Goal: Contribute content: Contribute content

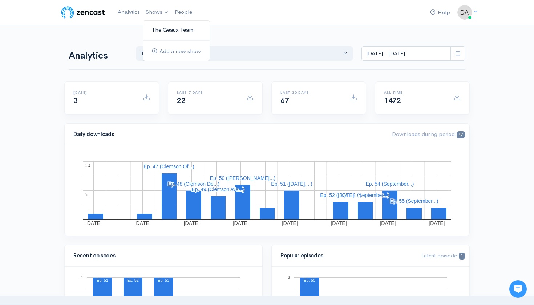
click at [167, 30] on link "The Geaux Team" at bounding box center [176, 30] width 67 height 13
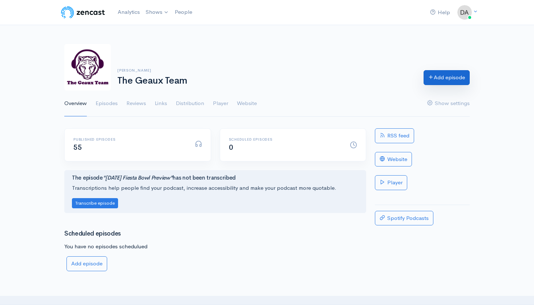
click at [444, 77] on link "Add episode" at bounding box center [447, 77] width 46 height 15
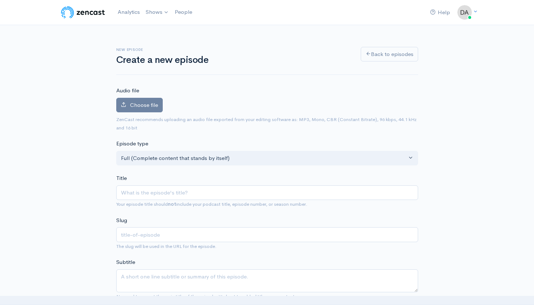
type input "S"
type input "s"
type input "Se"
type input "se"
type input "Sep"
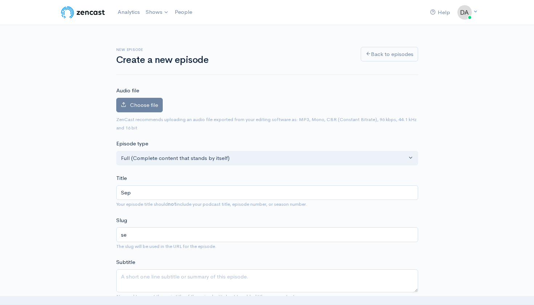
type input "sep"
type input "Sept"
type input "sept"
type input "Septe"
type input "septe"
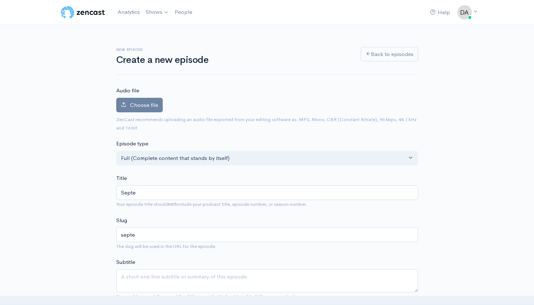
type input "Septem"
type input "septem"
type input "Septembe"
type input "septembe"
type input "September"
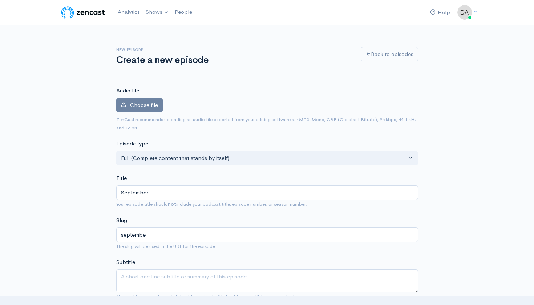
type input "september"
type input "September 3"
type input "september-3"
type input "September 3, 2"
type input "september-3-2"
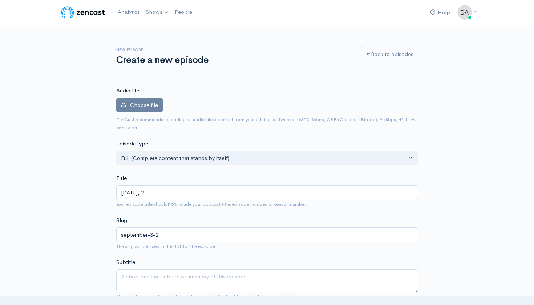
type input "September 3, 20"
type input "september-3-20"
type input "September 3, 202"
type input "september-3-202"
type input "September 3, 2025"
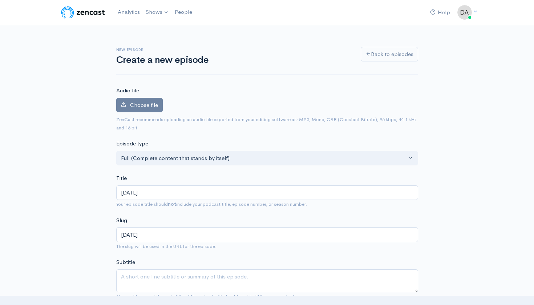
type input "september-3-2025"
type input "September 3, 202"
type input "september-3-202"
type input "September 3, 20"
type input "september-3-20"
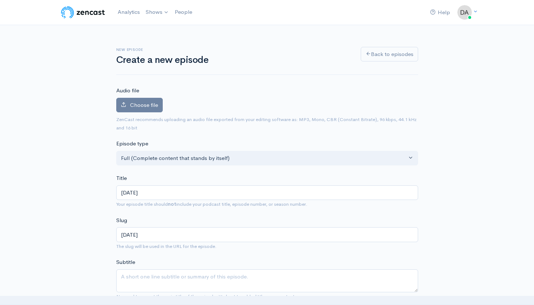
type input "September 3, 2"
type input "september-3-2"
type input "September 3,"
type input "september-3"
type input "September"
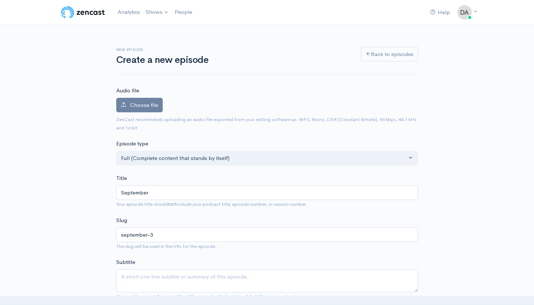
type input "september"
type input "September 4"
type input "september-4"
type input "September 4, 2"
type input "september-4-2"
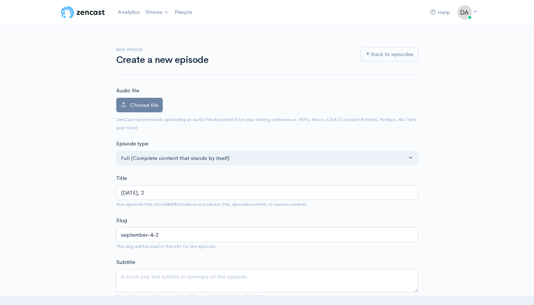
type input "September 4, 20"
type input "september-4-20"
type input "September 4, 202"
type input "september-4-202"
type input "September 4, 2025"
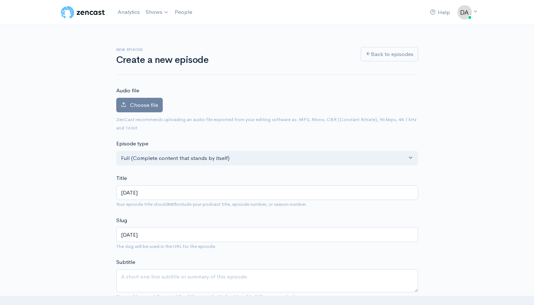
type input "september-4-2025"
type input "September 4, 2025 | B"
type input "september-4-2025-b"
type input "September 4, 2025 |"
type input "september-4-2025"
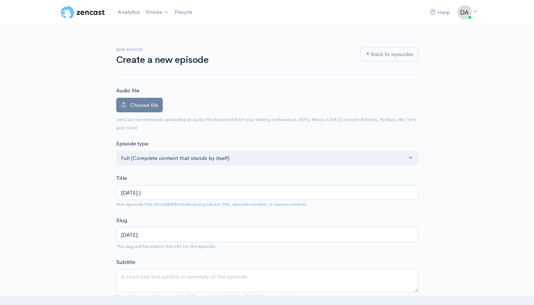
type input "September 4, 2025 | L"
type input "september-4-2025-l"
type input "September 4, 2025 | LO"
type input "september-4-2025-lo"
type input "September 4, 2025 | LOU"
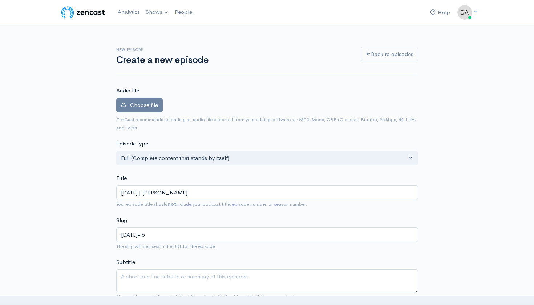
type input "september-4-2025-lou"
type input "September 4, 2025 | LOUI"
type input "september-4-2025-loui"
type input "September 4, 2025 | LOUIS"
type input "september-4-2025-louis"
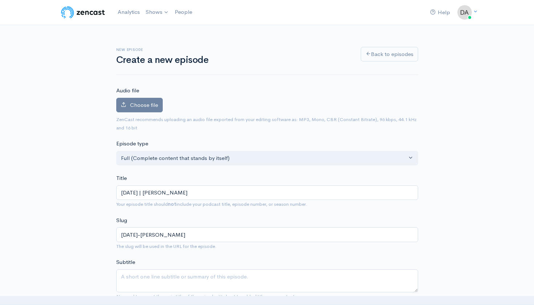
type input "September 4, 2025 | LOUISI"
type input "september-4-2025-louisi"
type input "September 4, 2025 | LOUIS"
type input "september-4-2025-louis"
type input "September 4, 2025 | LOUI"
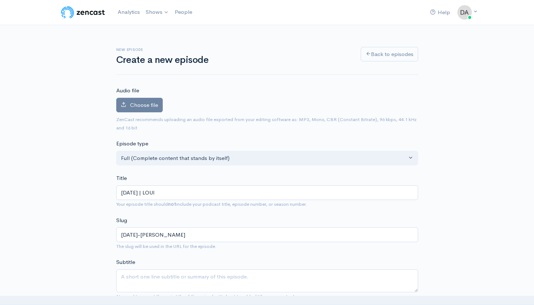
type input "september-4-2025-loui"
type input "September 4, 2025 | LOU"
type input "september-4-2025-lou"
type input "September 4, 2025 | LO"
type input "september-4-2025-lo"
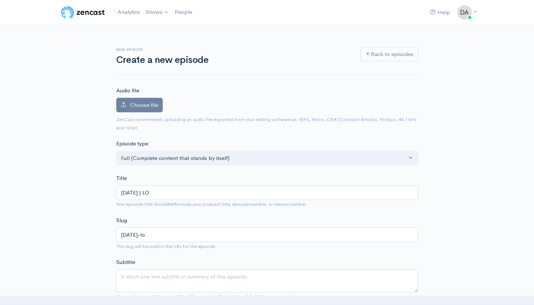
type input "September 4, 2025 | L"
type input "september-4-2025-l"
type input "September 4, 2025 | Lo"
type input "september-4-2025-lo"
type input "September 4, 2025 | Lou"
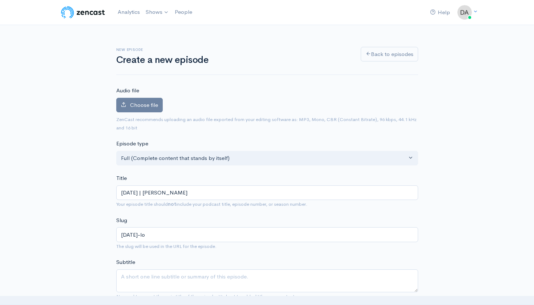
type input "september-4-2025-lou"
type input "September 4, 2025 | Loui"
type input "september-4-2025-loui"
type input "September 4, 2025 | Louii"
type input "september-4-2025-louii"
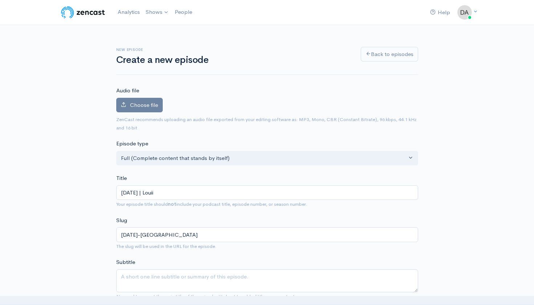
type input "September 4, 2025 | Loui"
type input "september-4-2025-loui"
type input "September 4, 2025 | Louis"
type input "september-4-2025-louis"
type input "September 4, 2025 | Louisiana"
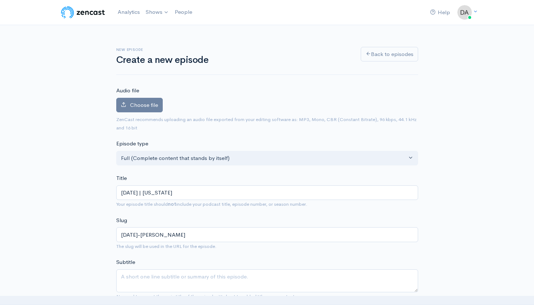
type input "september-4-2025-louisiana"
type input "September 4, 2025 | Louisiana T"
type input "september-4-2025-louisiana-t"
type input "September 4, 2025 | Louisiana Te"
type input "september-4-2025-louisiana-te"
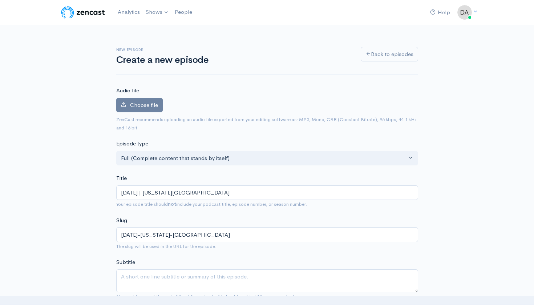
type input "September 4, 2025 | Louisiana Tec"
type input "september-4-2025-louisiana-tec"
type input "September 4, 2025 | Louisiana Tech"
type input "september-4-2025-louisiana-tech"
type input "September 4, 2025 | Louisiana Tech P"
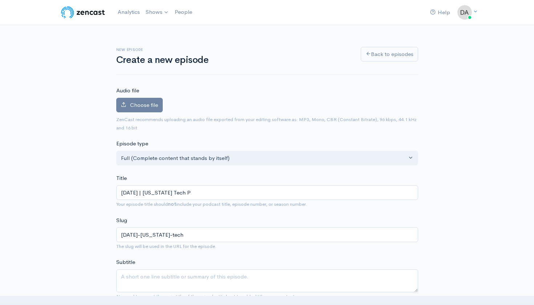
type input "september-4-2025-louisiana-tech-p"
type input "September 4, 2025 | Louisiana Tech Pr"
type input "september-4-2025-louisiana-tech-pr"
type input "September 4, 2025 | Louisiana Tech Pre"
type input "september-4-2025-louisiana-tech-pre"
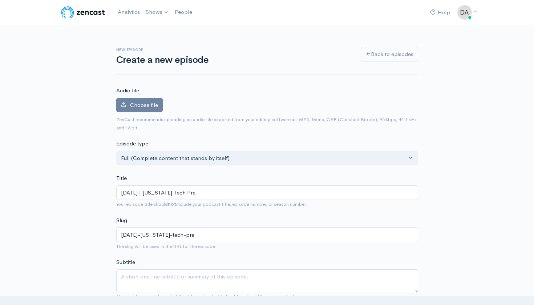
type input "September 4, 2025 | Louisiana Tech Pred"
type input "september-4-2025-louisiana-tech-pred"
type input "September 4, 2025 | Louisiana Tech Predi"
type input "september-4-2025-louisiana-tech-predi"
type input "September 4, 2025 | Louisiana Tech Predic"
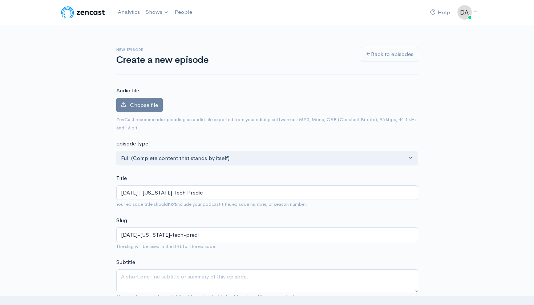
type input "september-4-2025-louisiana-tech-predic"
type input "September 4, 2025 | Louisiana Tech Predict"
type input "september-4-2025-louisiana-tech-predict"
type input "September 4, 2025 | Louisiana Tech Predicti"
type input "september-4-2025-louisiana-tech-predicti"
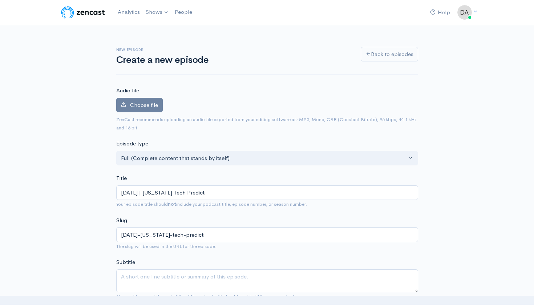
type input "September 4, 2025 | Louisiana Tech Predictio"
type input "september-4-2025-louisiana-tech-predictio"
type input "September 4, 2025 | Louisiana Tech Prediction"
type input "september-4-2025-louisiana-tech-prediction"
type input "[DATE] | [US_STATE] Tech Predictions"
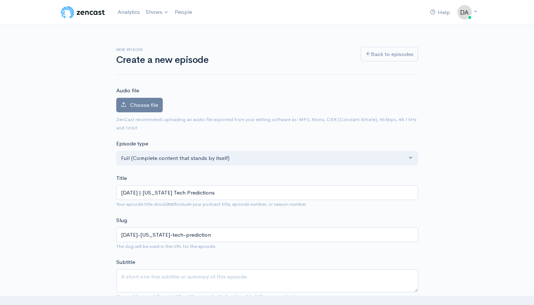
type input "september-4-2025-louisiana-tech-predictions"
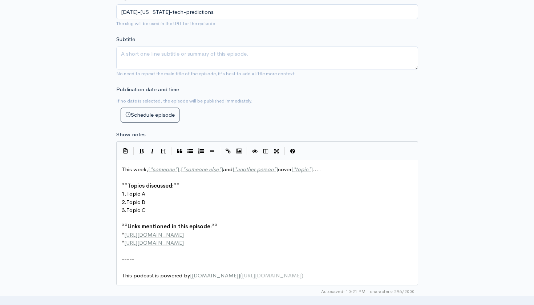
scroll to position [223, 0]
type input "[DATE] | [US_STATE] Tech Predictions"
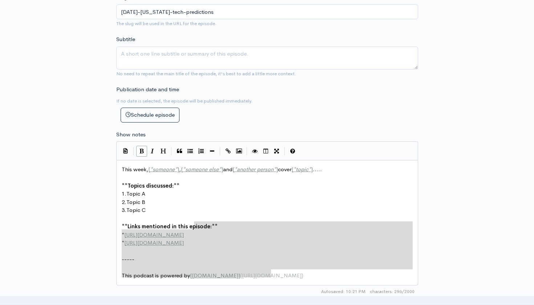
type textarea "This week, [*someone*], [*someone else*] and [*another person*] cover [*topic*]…"
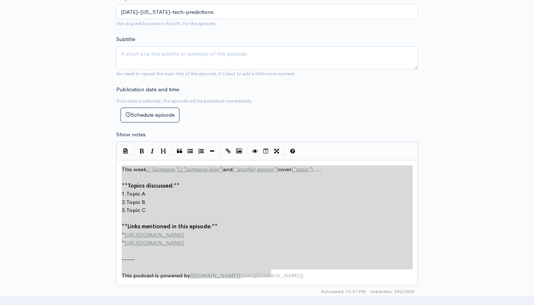
drag, startPoint x: 281, startPoint y: 275, endPoint x: 117, endPoint y: 162, distance: 199.1
click at [117, 162] on div "This week, [*someone*], [*someone else*] and [*another person*] cover [*topic*]…" at bounding box center [267, 222] width 302 height 125
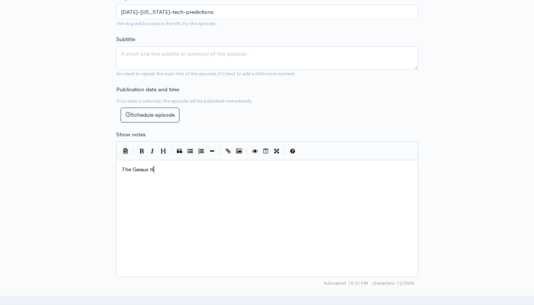
type textarea "The Geaux tEA"
type textarea "Team gives their predictions for lsu"
type textarea "LSU's week 2 game against Louisiana Tech."
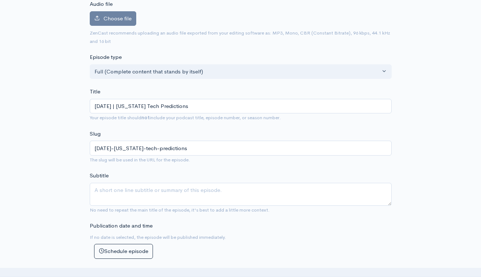
scroll to position [45, 0]
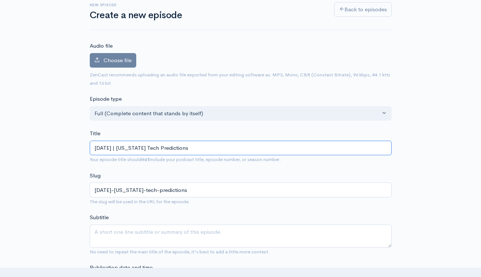
click at [180, 144] on input "[DATE] | [US_STATE] Tech Predictions" at bounding box center [241, 148] width 302 height 15
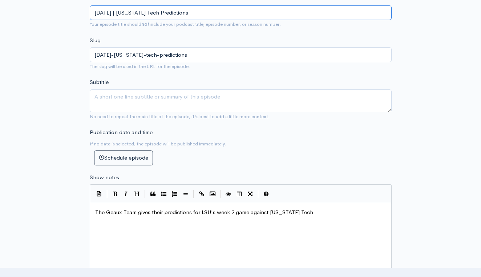
scroll to position [184, 0]
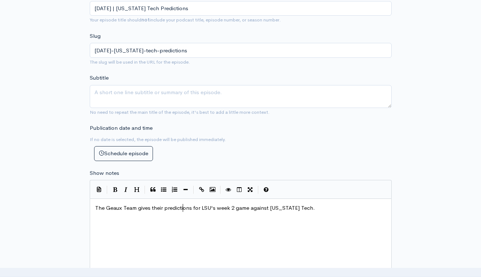
click at [182, 204] on span "The Geaux Team gives their predictions for LSU's week 2 game against Louisiana …" at bounding box center [205, 207] width 220 height 7
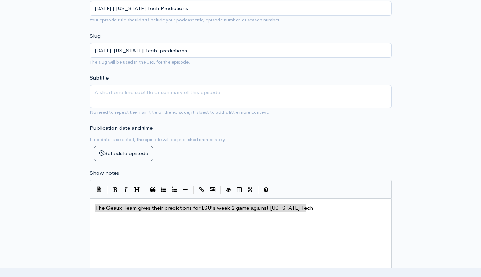
scroll to position [3, 0]
type textarea "The Geaux Team gives their predictions for LSU's week 2 game against Louisiana …"
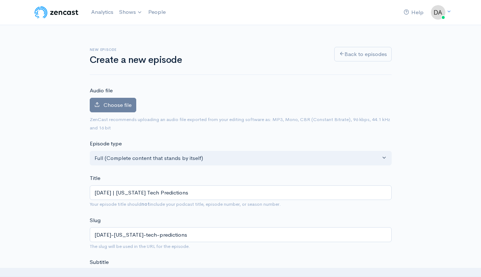
scroll to position [0, 0]
click at [119, 100] on label "Choose file" at bounding box center [113, 105] width 47 height 15
click at [0, 0] on input "Choose file" at bounding box center [0, 0] width 0 height 0
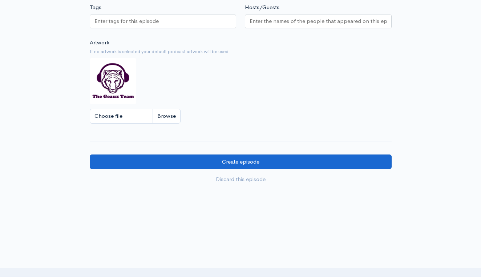
scroll to position [588, 0]
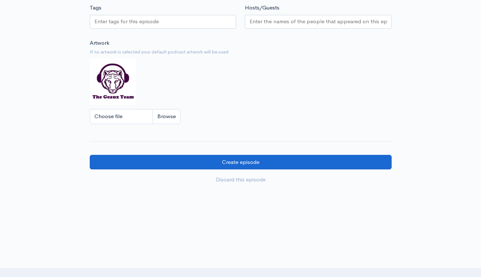
click at [251, 155] on input "Create episode" at bounding box center [241, 162] width 302 height 15
